Goal: Transaction & Acquisition: Purchase product/service

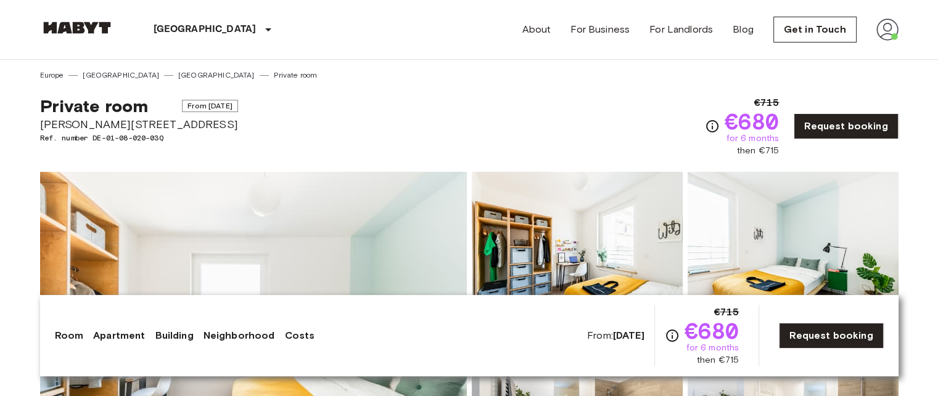
click at [95, 24] on img at bounding box center [77, 28] width 74 height 12
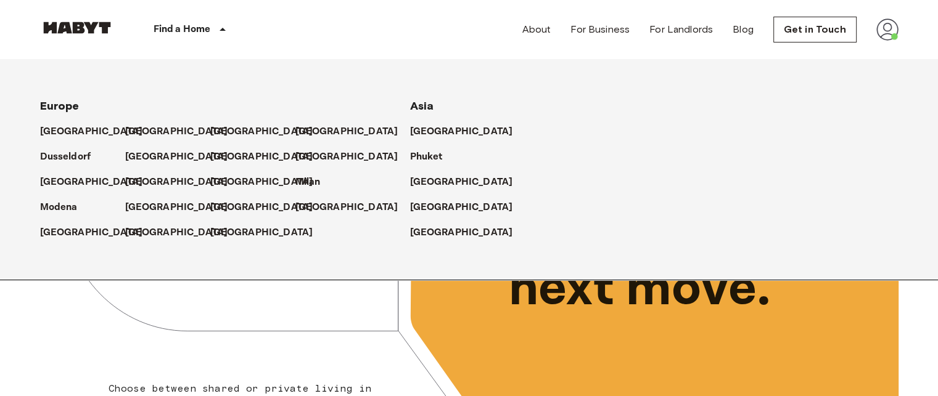
click at [174, 24] on p "Find a Home" at bounding box center [181, 29] width 57 height 15
click at [131, 135] on p "[GEOGRAPHIC_DATA]" at bounding box center [179, 132] width 103 height 15
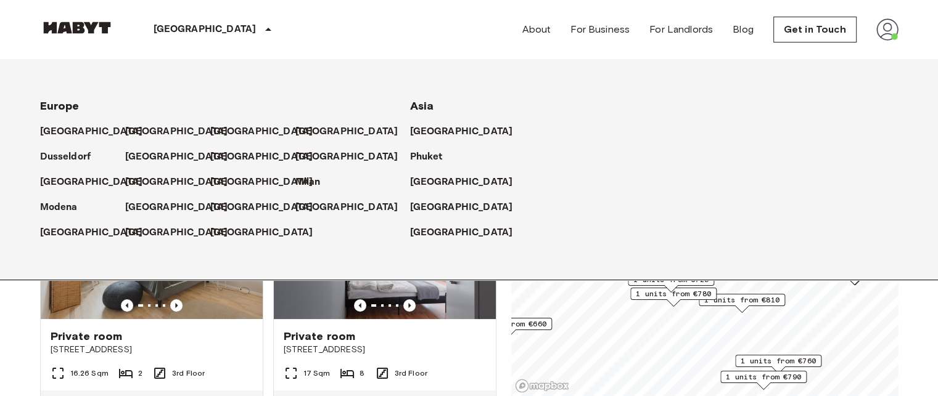
click at [160, 33] on p "[GEOGRAPHIC_DATA]" at bounding box center [204, 29] width 103 height 15
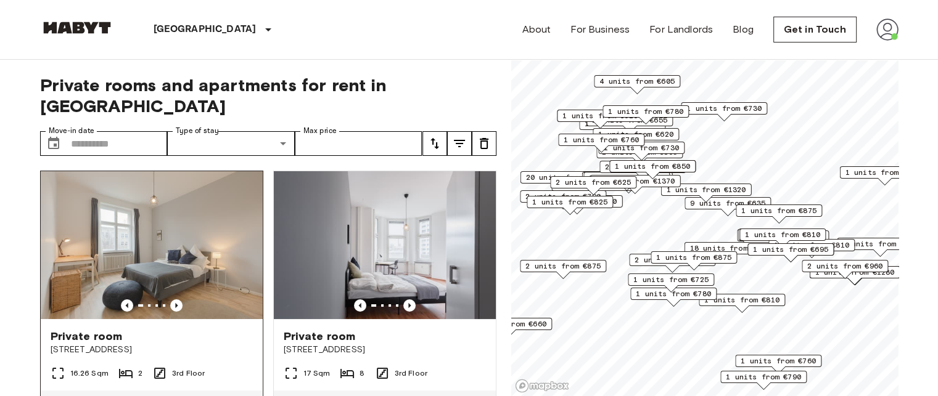
scroll to position [62, 0]
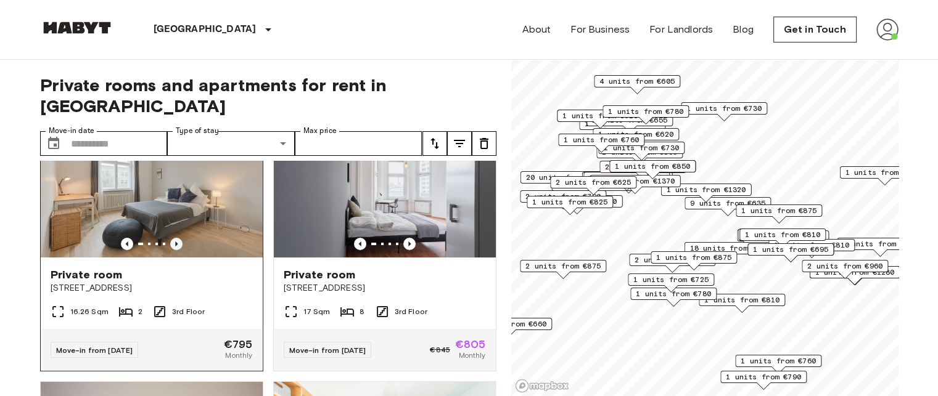
click at [178, 238] on icon "Previous image" at bounding box center [176, 244] width 12 height 12
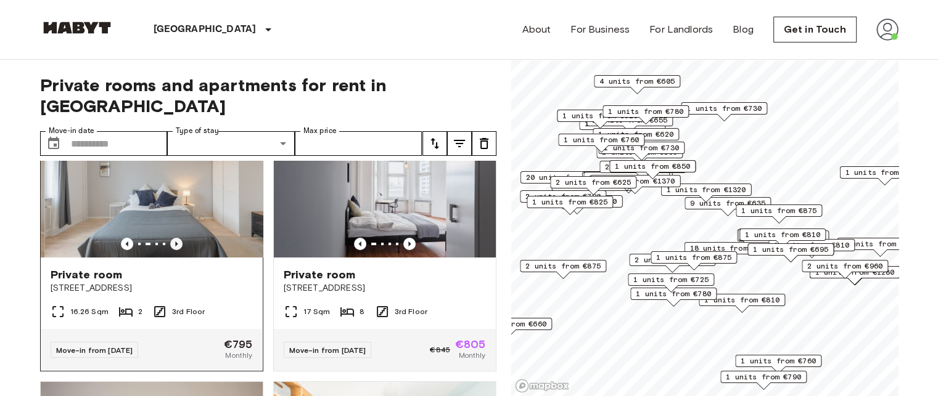
click at [178, 238] on icon "Previous image" at bounding box center [176, 244] width 12 height 12
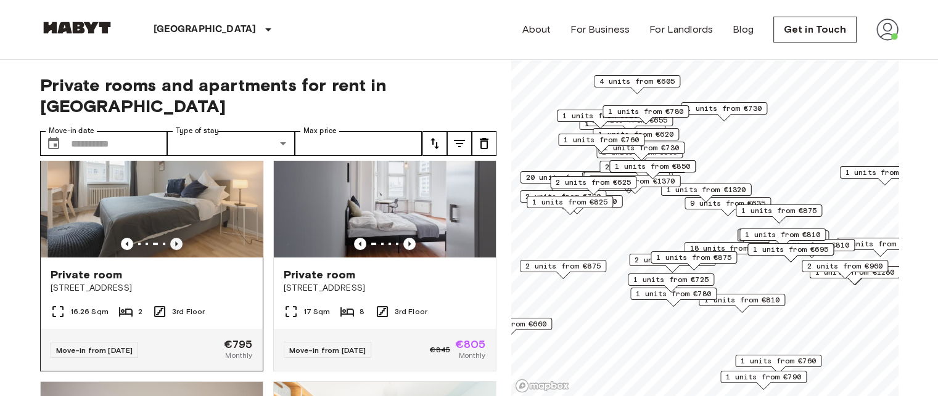
click at [178, 238] on icon "Previous image" at bounding box center [176, 244] width 12 height 12
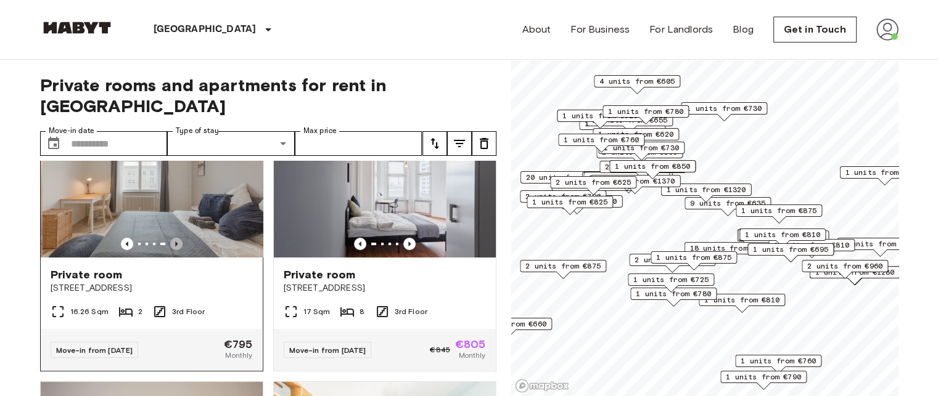
click at [178, 238] on icon "Previous image" at bounding box center [176, 244] width 12 height 12
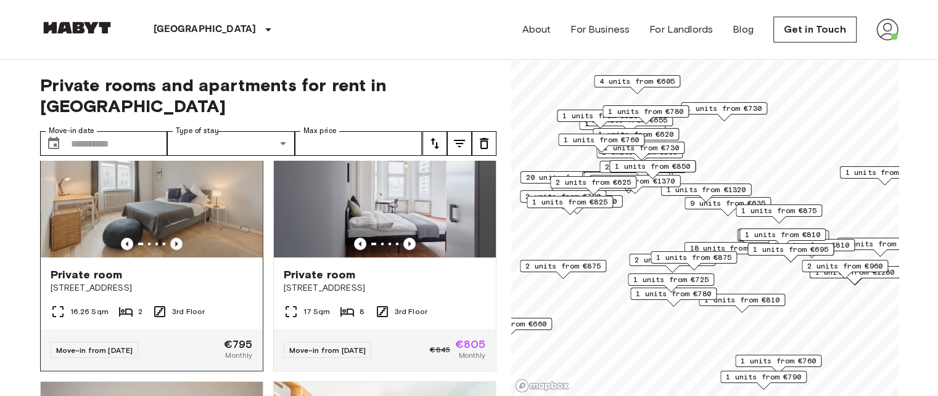
click at [178, 238] on icon "Previous image" at bounding box center [176, 244] width 12 height 12
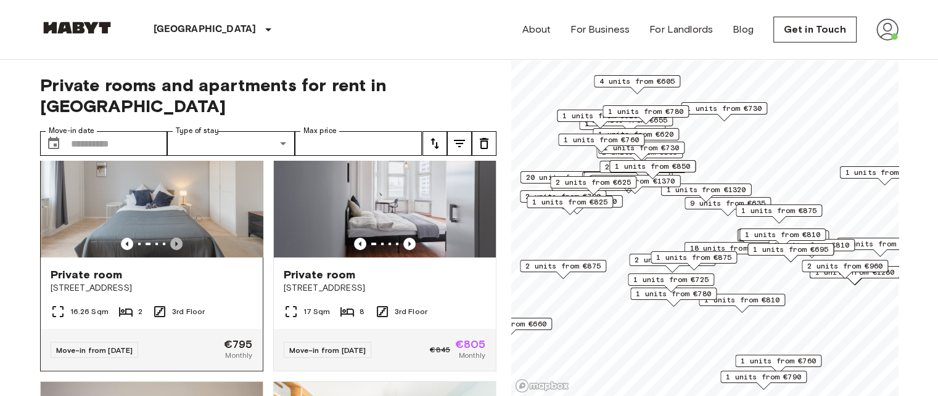
click at [178, 238] on icon "Previous image" at bounding box center [176, 244] width 12 height 12
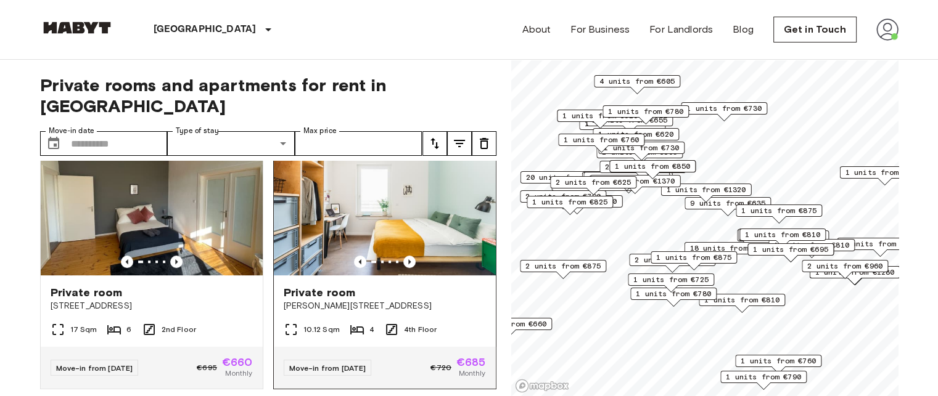
scroll to position [616, 0]
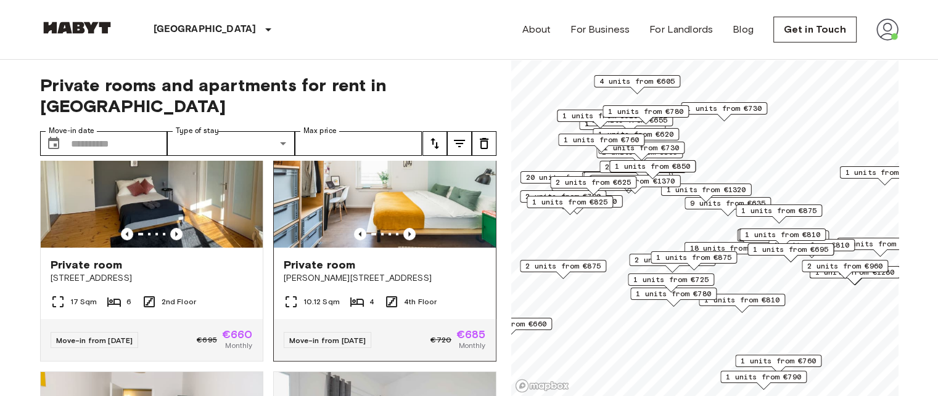
click at [340, 258] on span "Private room" at bounding box center [320, 265] width 72 height 15
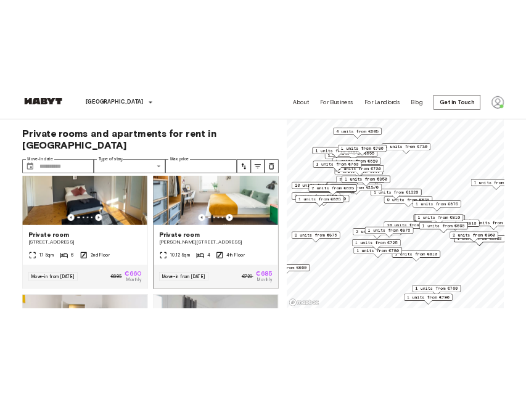
scroll to position [555, 0]
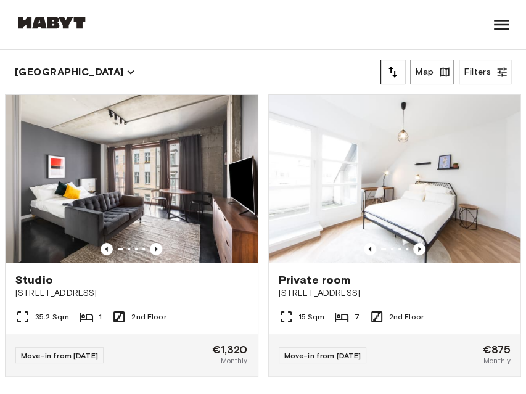
scroll to position [28, 0]
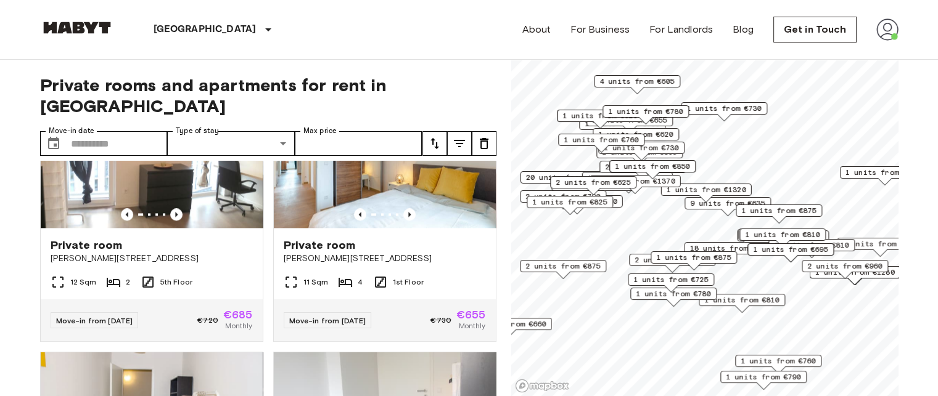
scroll to position [1664, 0]
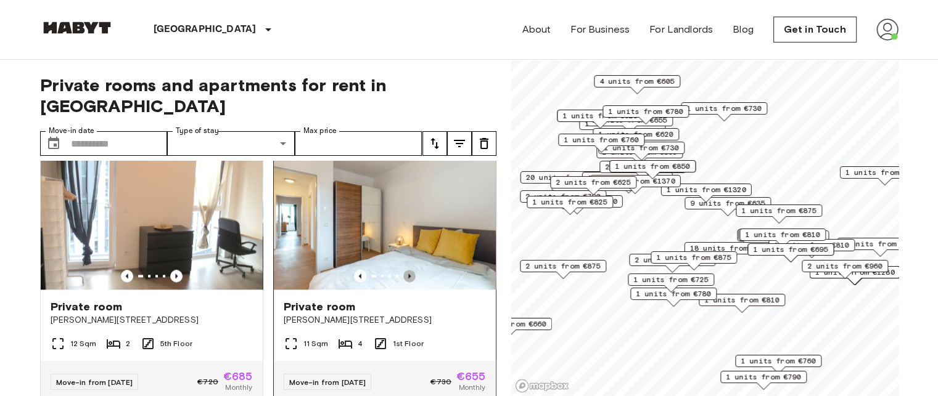
click at [404, 282] on icon "Previous image" at bounding box center [409, 276] width 12 height 12
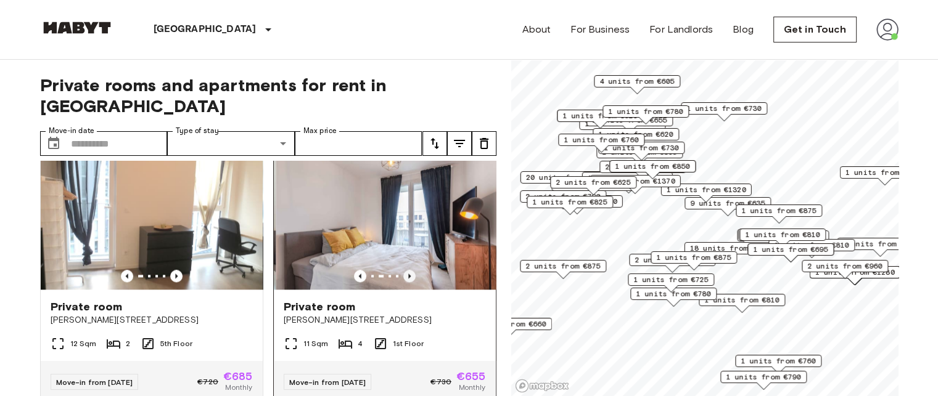
click at [404, 282] on icon "Previous image" at bounding box center [409, 276] width 12 height 12
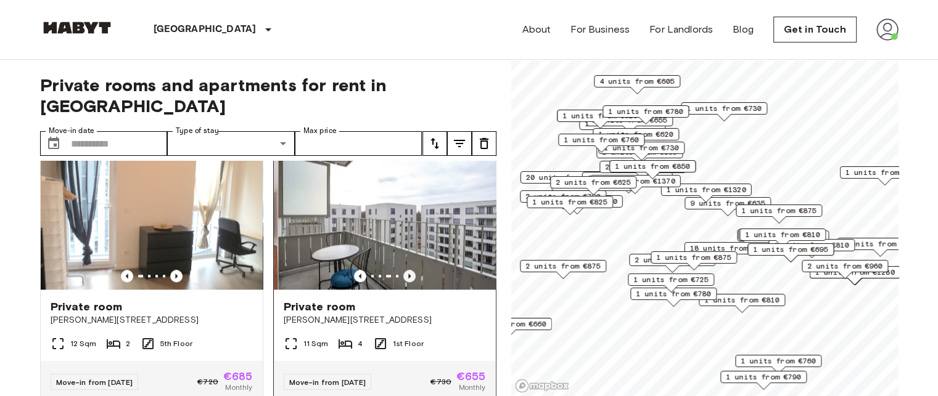
click at [404, 282] on icon "Previous image" at bounding box center [409, 276] width 12 height 12
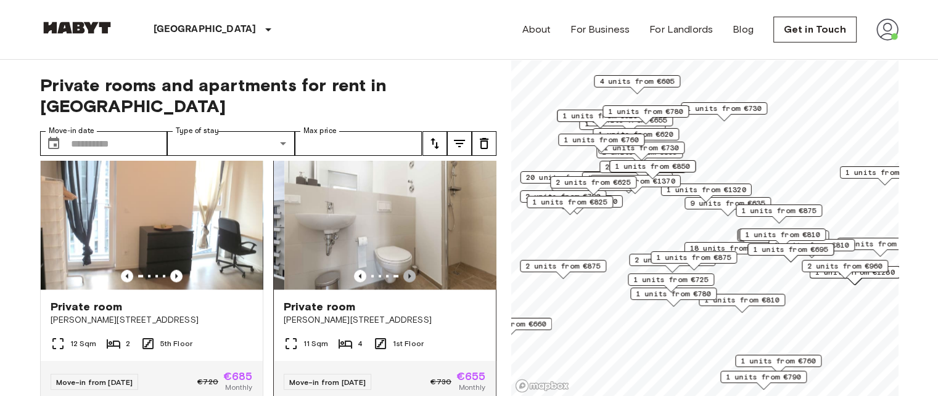
click at [404, 282] on icon "Previous image" at bounding box center [409, 276] width 12 height 12
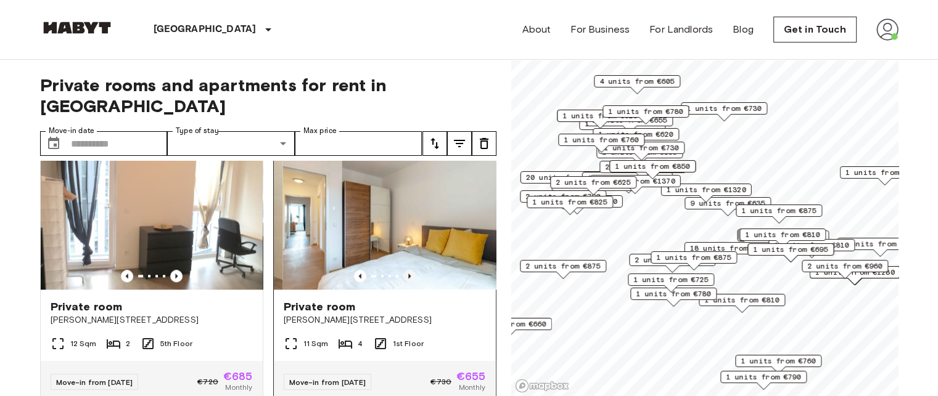
click at [404, 282] on icon "Previous image" at bounding box center [409, 276] width 12 height 12
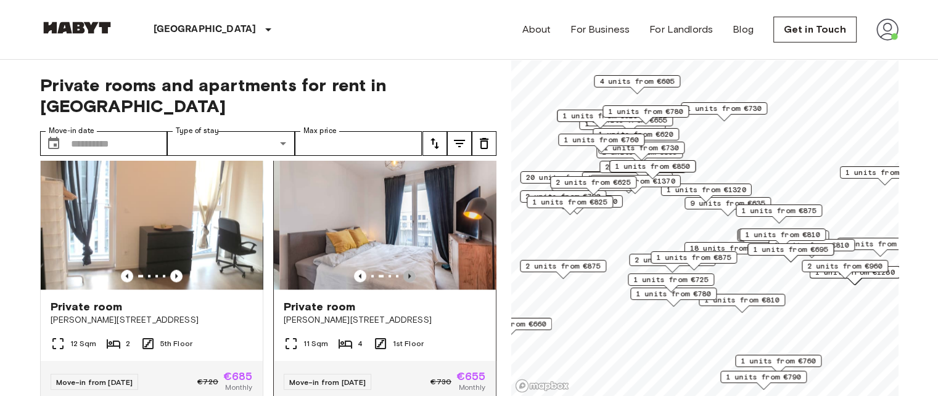
click at [404, 282] on icon "Previous image" at bounding box center [409, 276] width 12 height 12
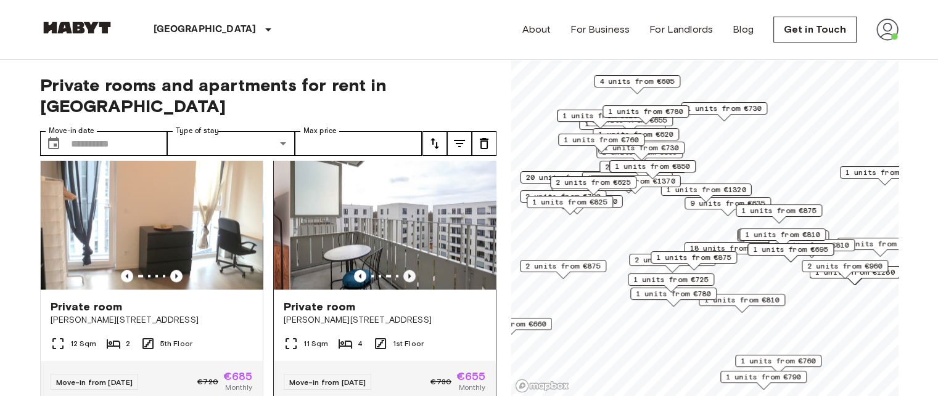
click at [404, 282] on icon "Previous image" at bounding box center [409, 276] width 12 height 12
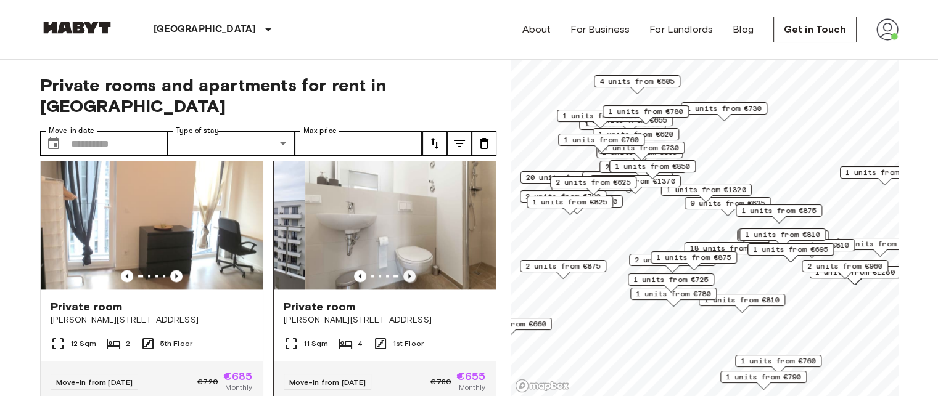
click at [404, 282] on icon "Previous image" at bounding box center [409, 276] width 12 height 12
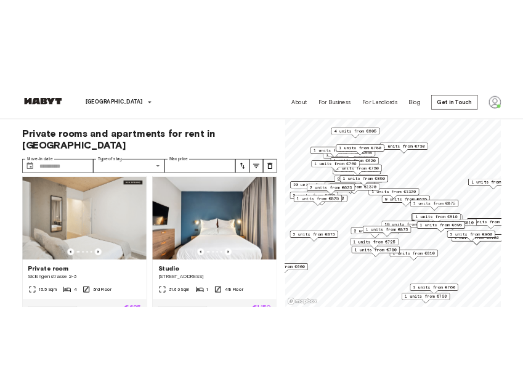
scroll to position [7445, 0]
